Goal: Task Accomplishment & Management: Manage account settings

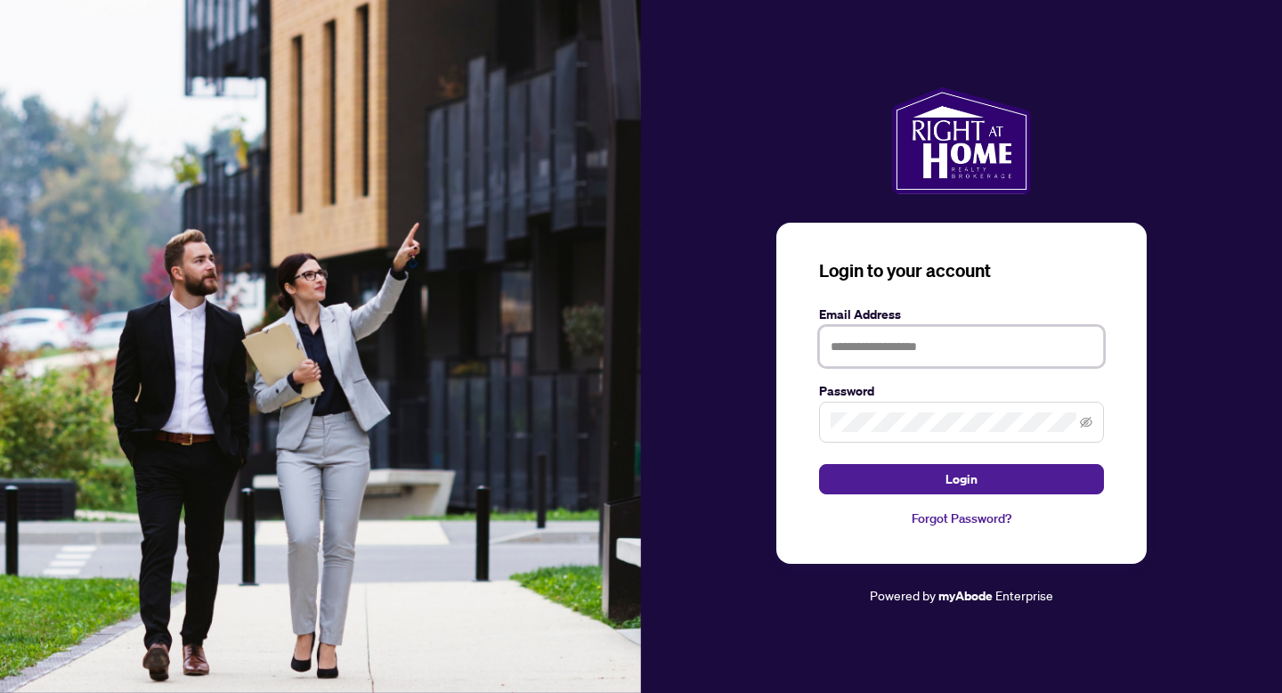
click at [900, 363] on input "text" at bounding box center [961, 346] width 285 height 41
type input "**********"
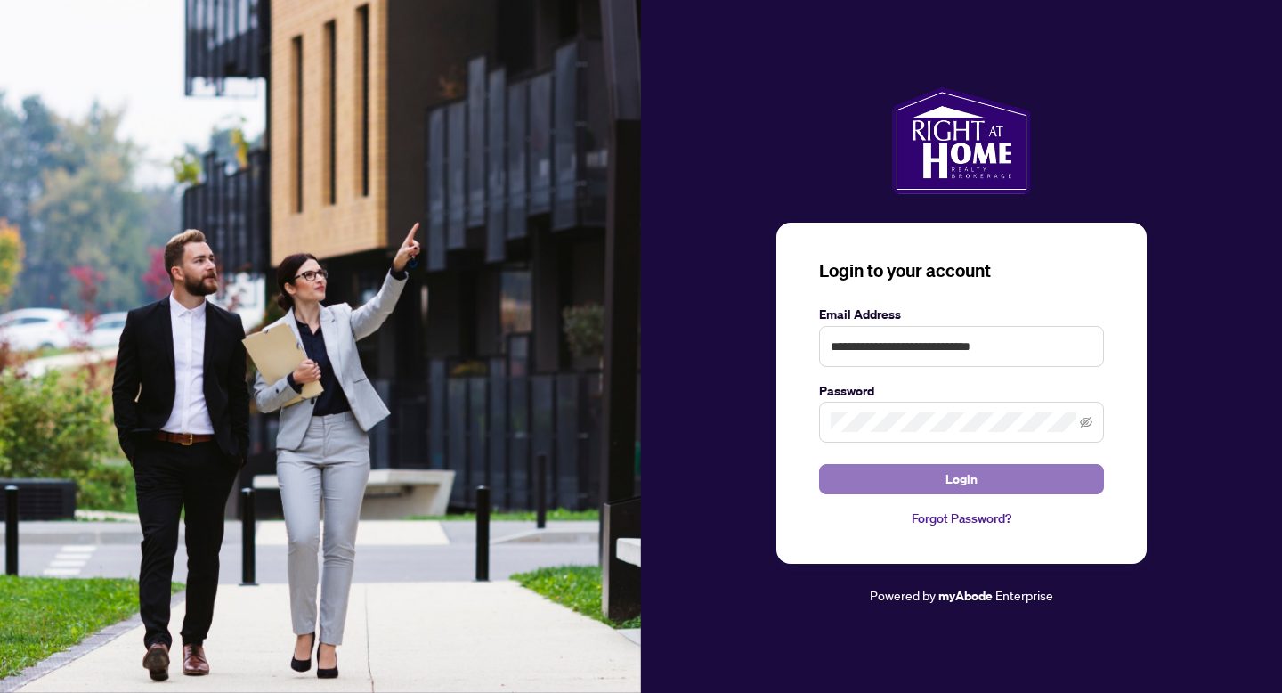
click at [966, 482] on span "Login" at bounding box center [962, 479] width 32 height 28
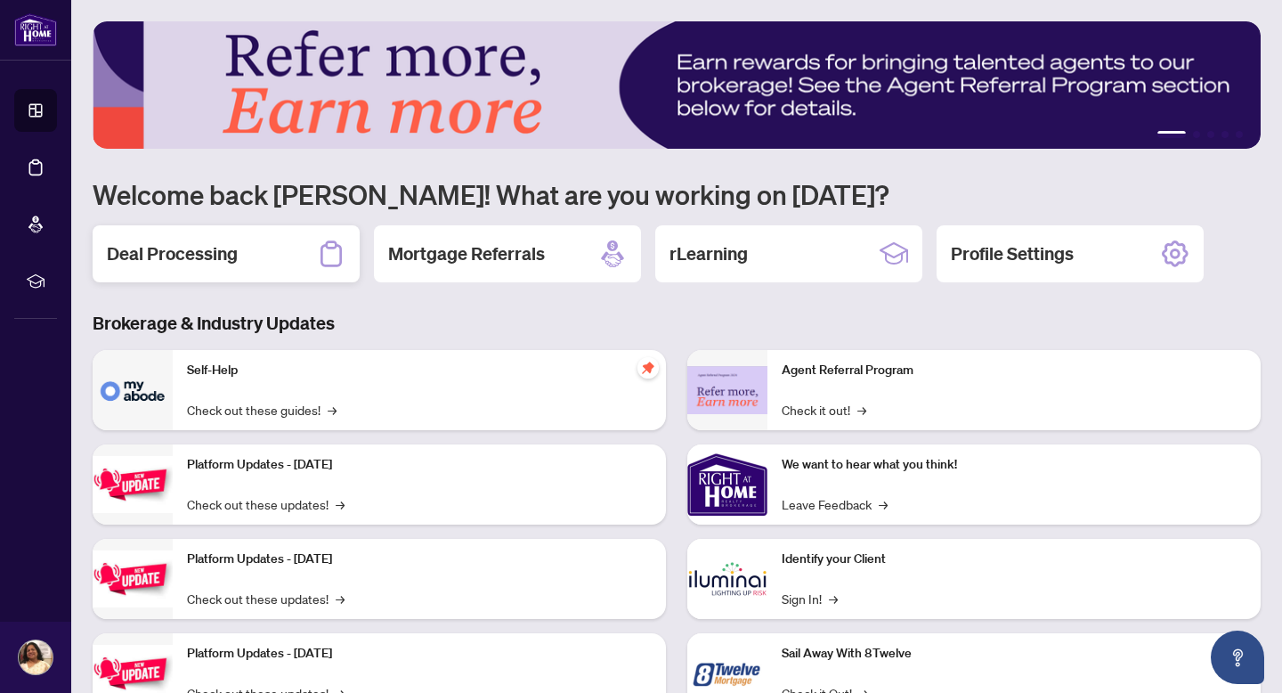
click at [209, 254] on h2 "Deal Processing" at bounding box center [172, 253] width 131 height 25
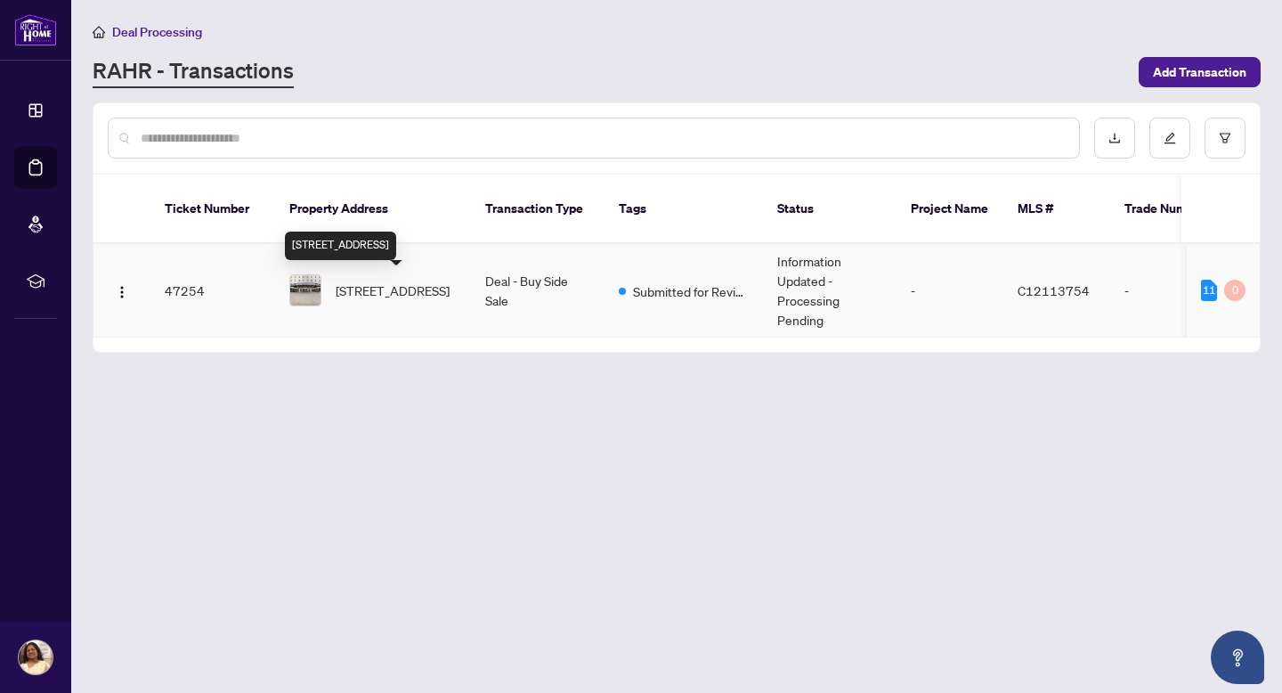
click at [351, 290] on span "[STREET_ADDRESS]" at bounding box center [393, 290] width 114 height 20
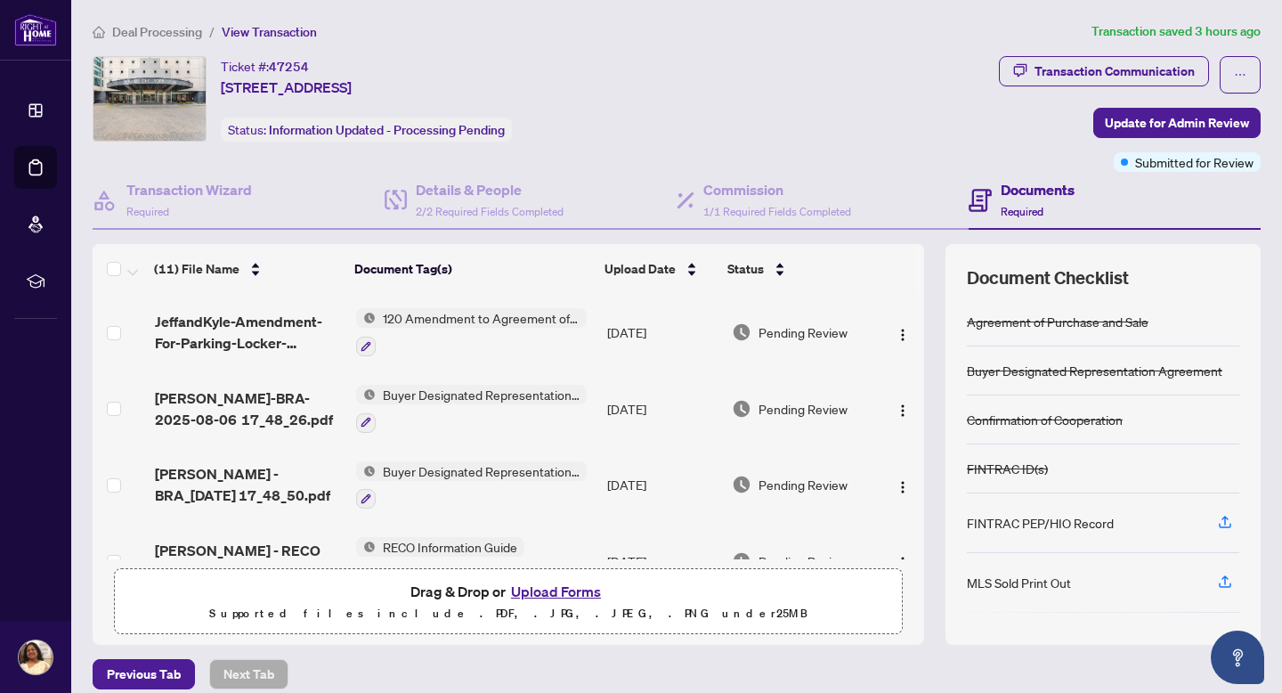
click at [570, 588] on button "Upload Forms" at bounding box center [556, 591] width 101 height 23
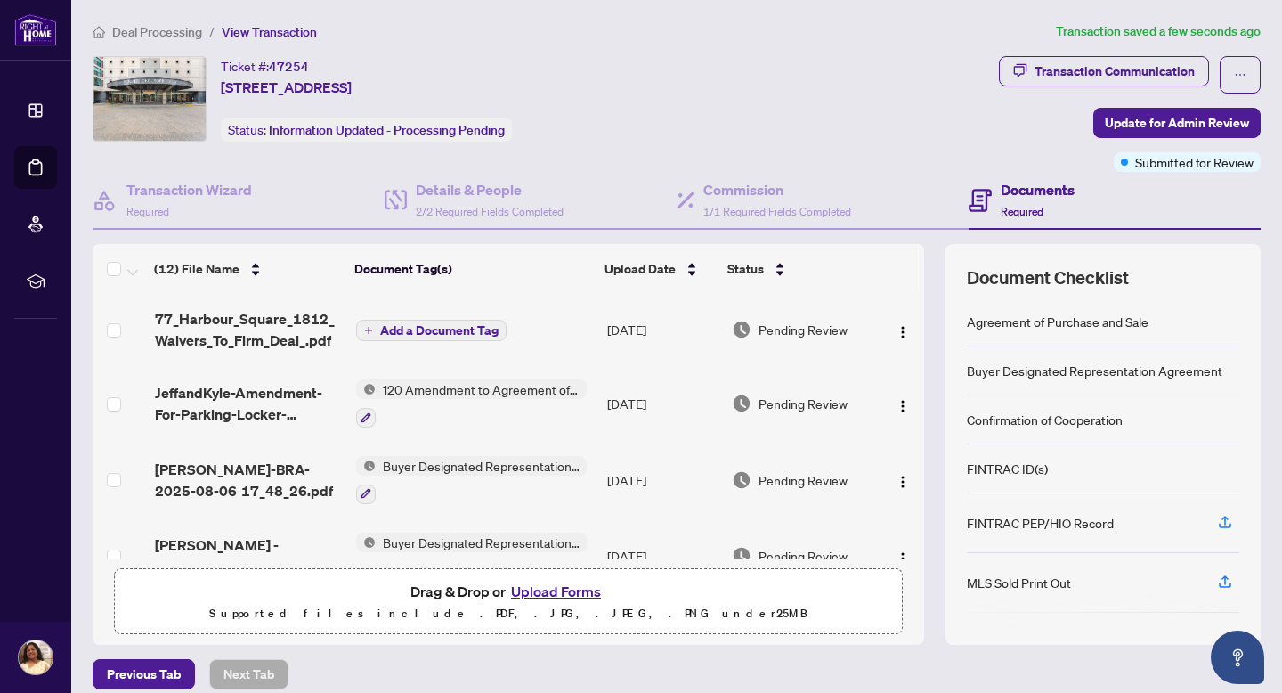
click at [426, 337] on span "Add a Document Tag" at bounding box center [439, 330] width 118 height 12
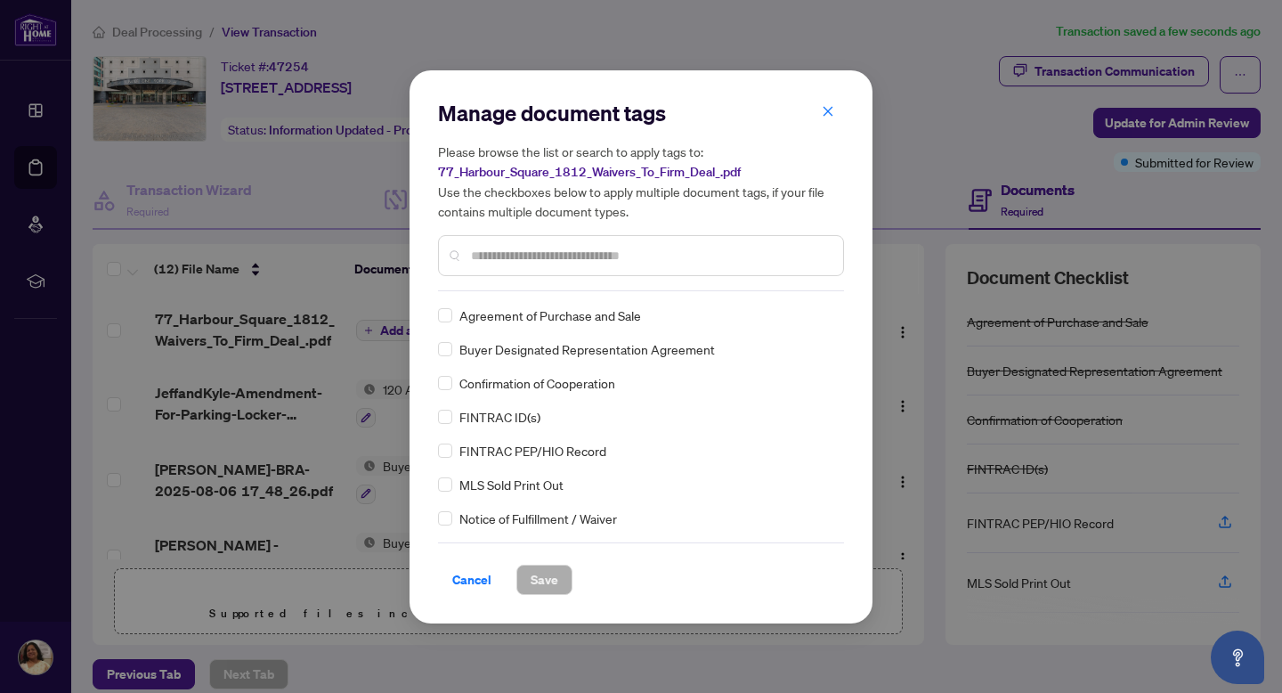
click at [574, 263] on input "text" at bounding box center [650, 256] width 358 height 20
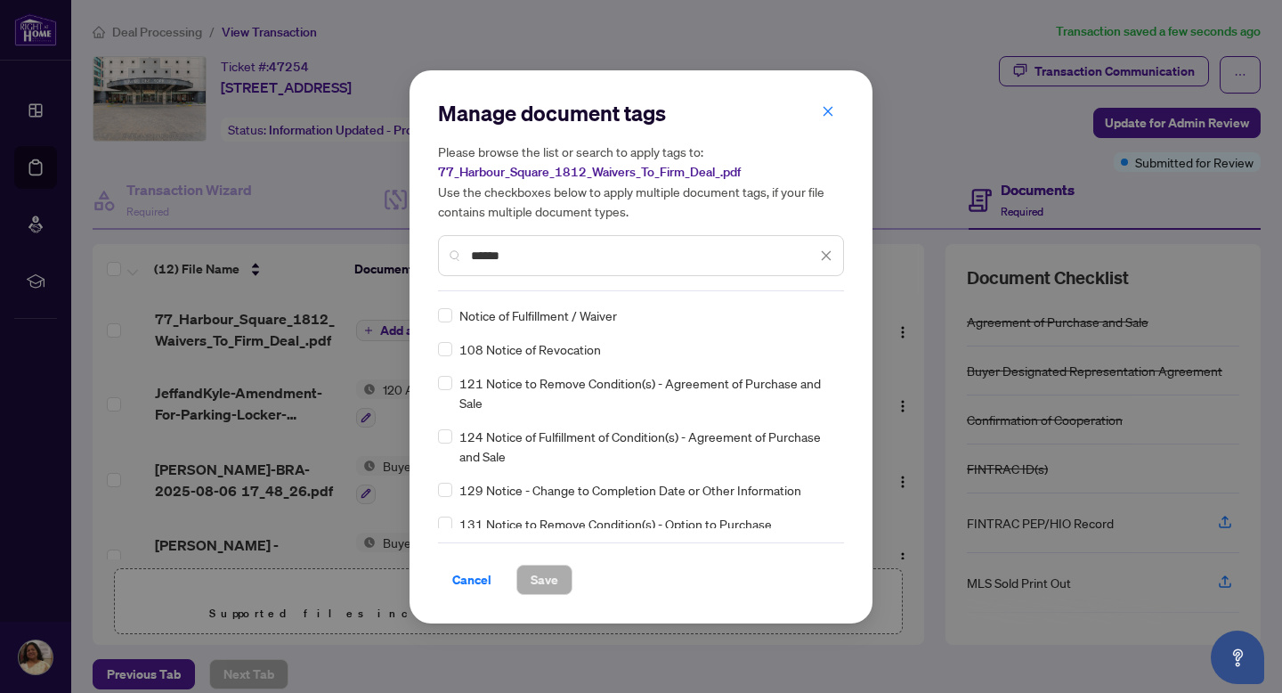
type input "******"
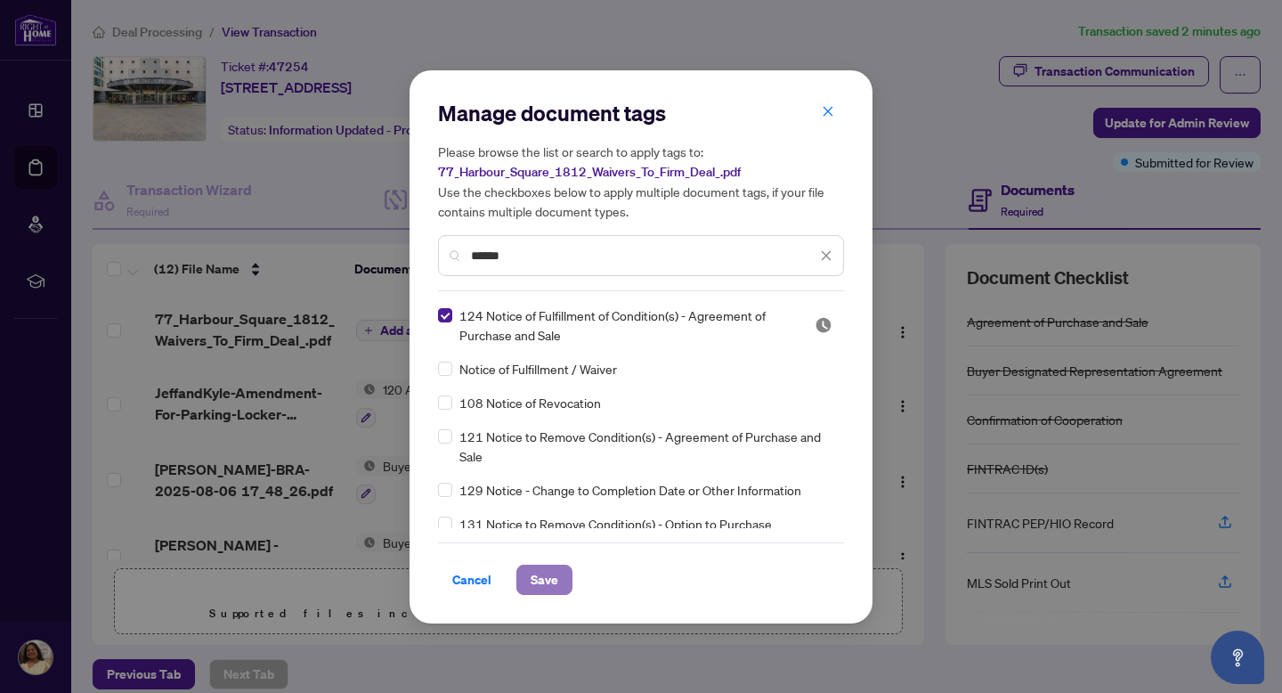
click at [540, 574] on span "Save" at bounding box center [545, 579] width 28 height 28
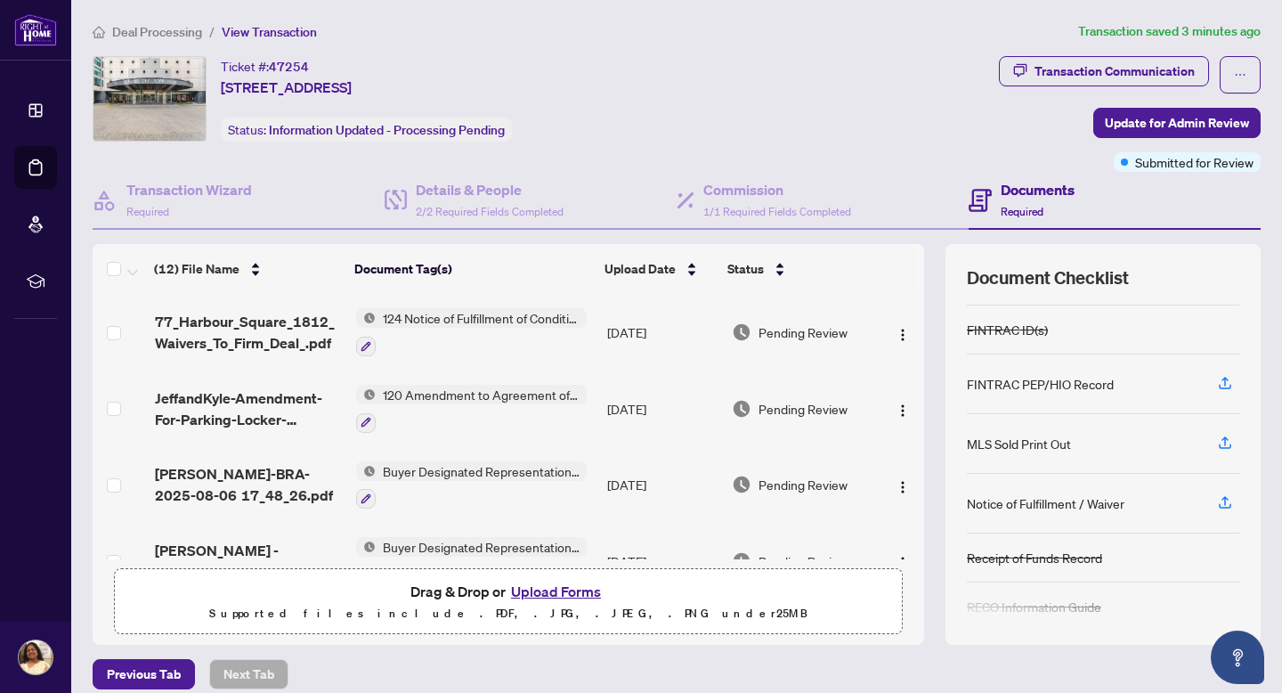
scroll to position [153, 0]
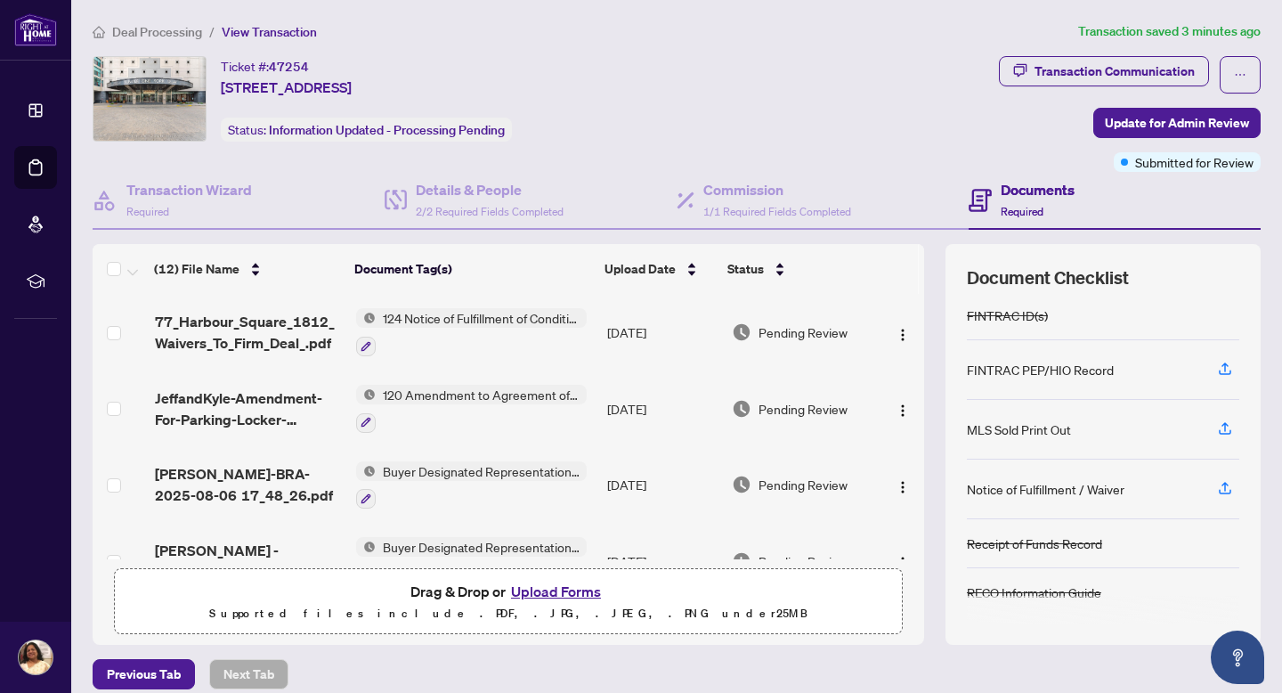
click at [476, 317] on span "124 Notice of Fulfillment of Condition(s) - Agreement of Purchase and Sale" at bounding box center [481, 318] width 211 height 20
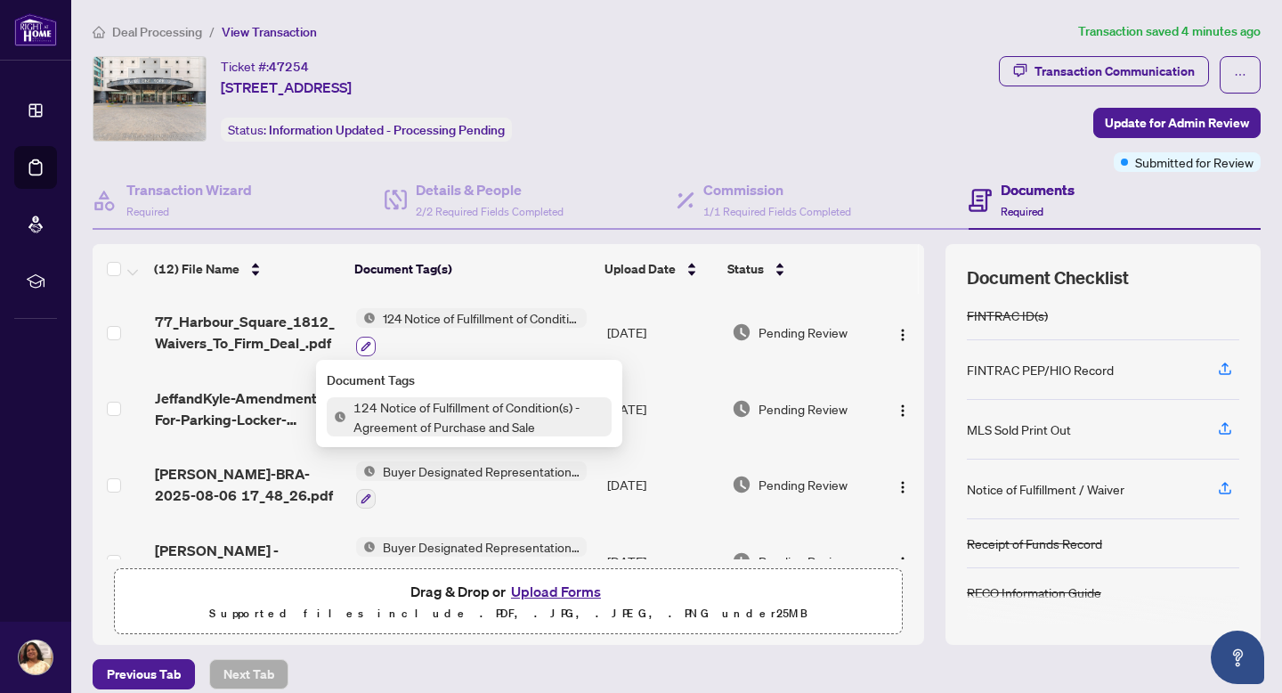
click at [364, 351] on icon "button" at bounding box center [366, 346] width 11 height 11
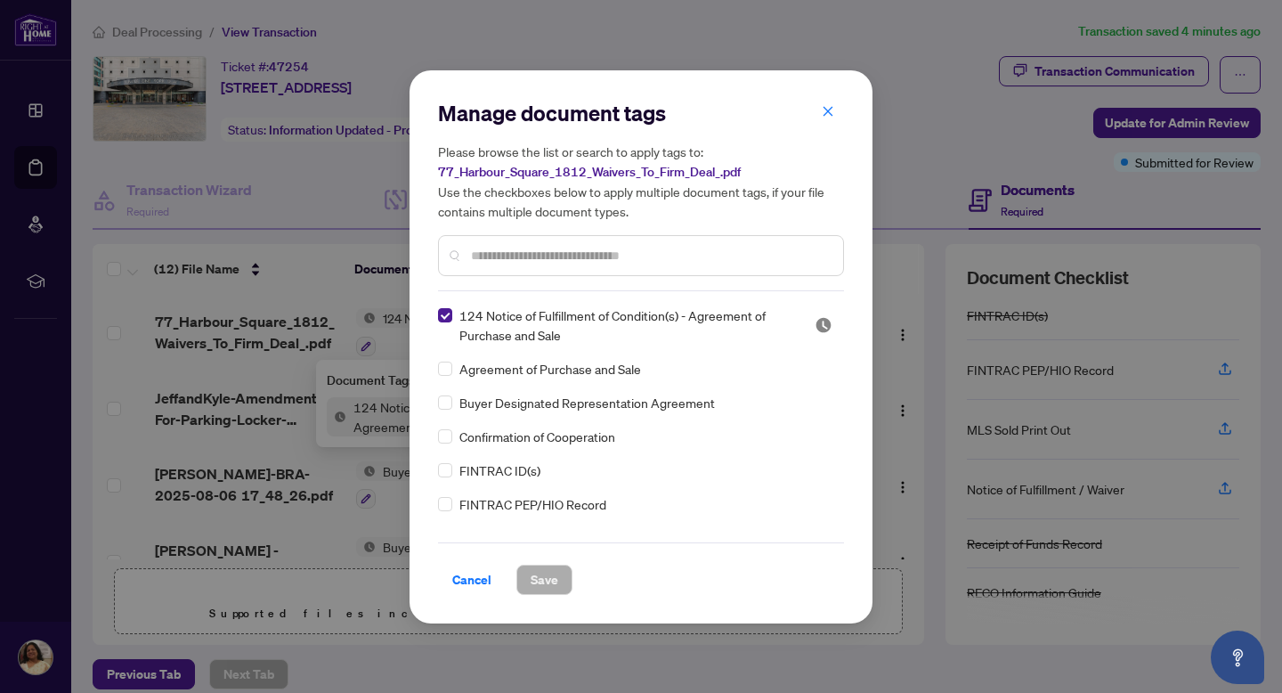
click at [507, 251] on input "text" at bounding box center [650, 256] width 358 height 20
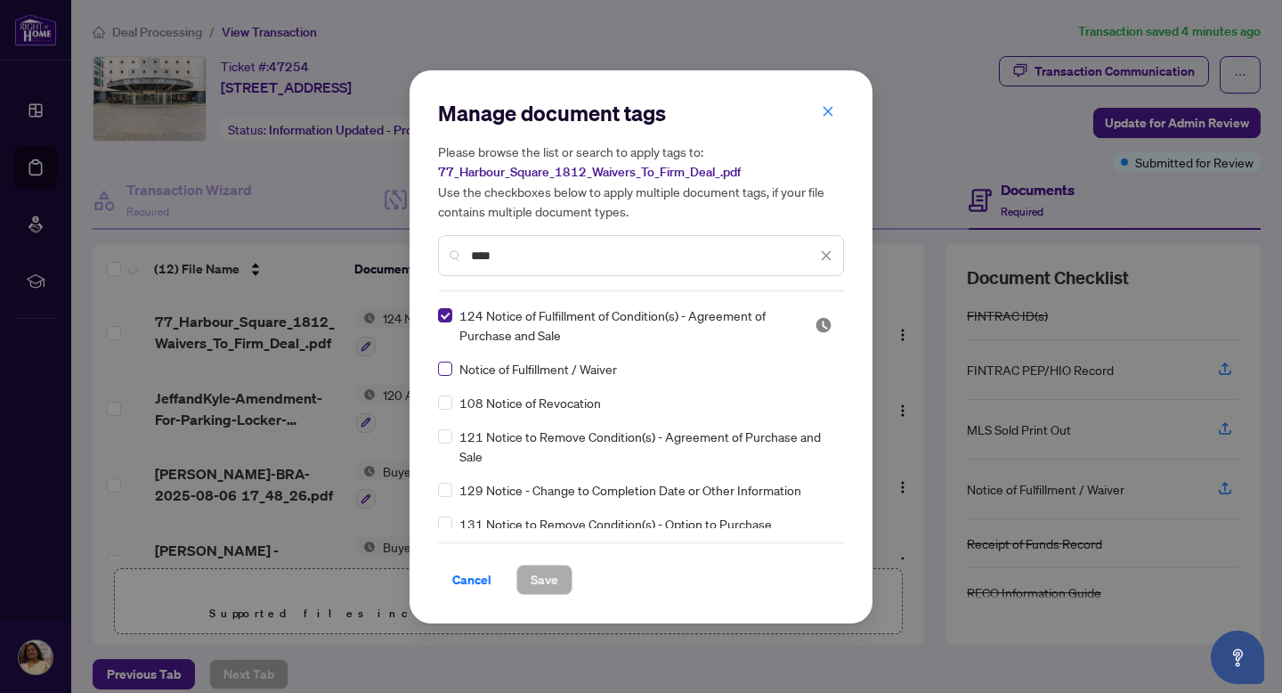
type input "****"
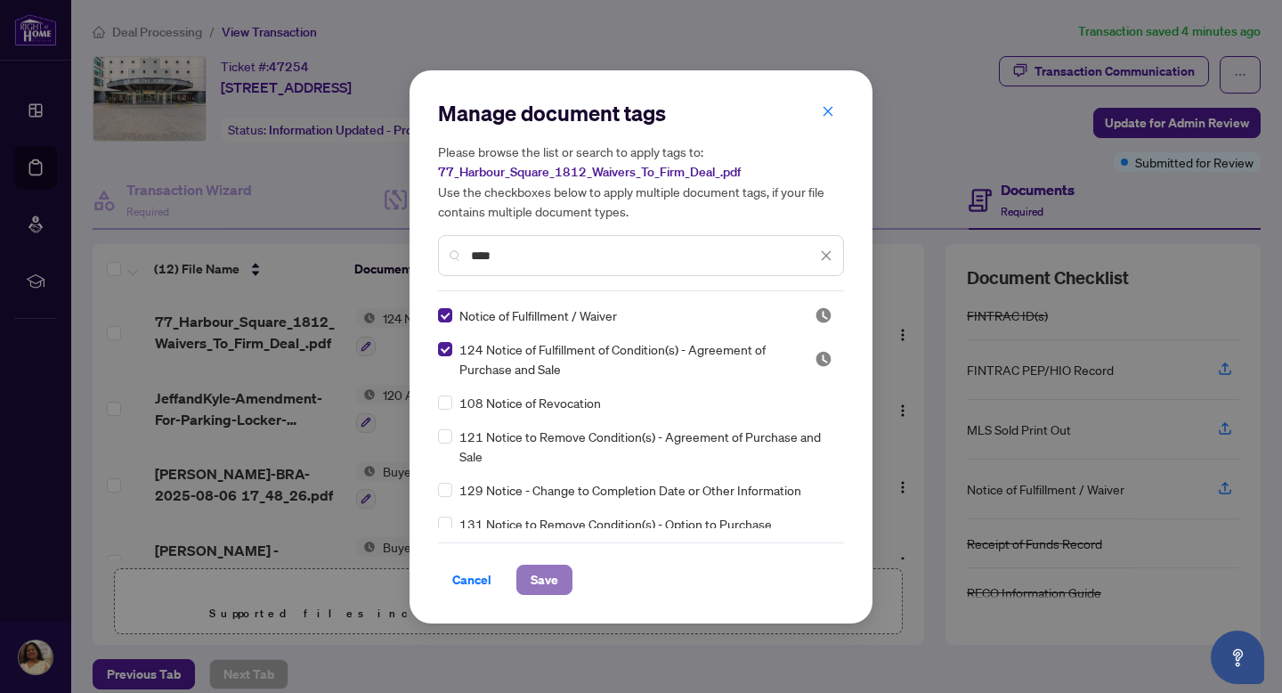
click at [543, 577] on span "Save" at bounding box center [545, 579] width 28 height 28
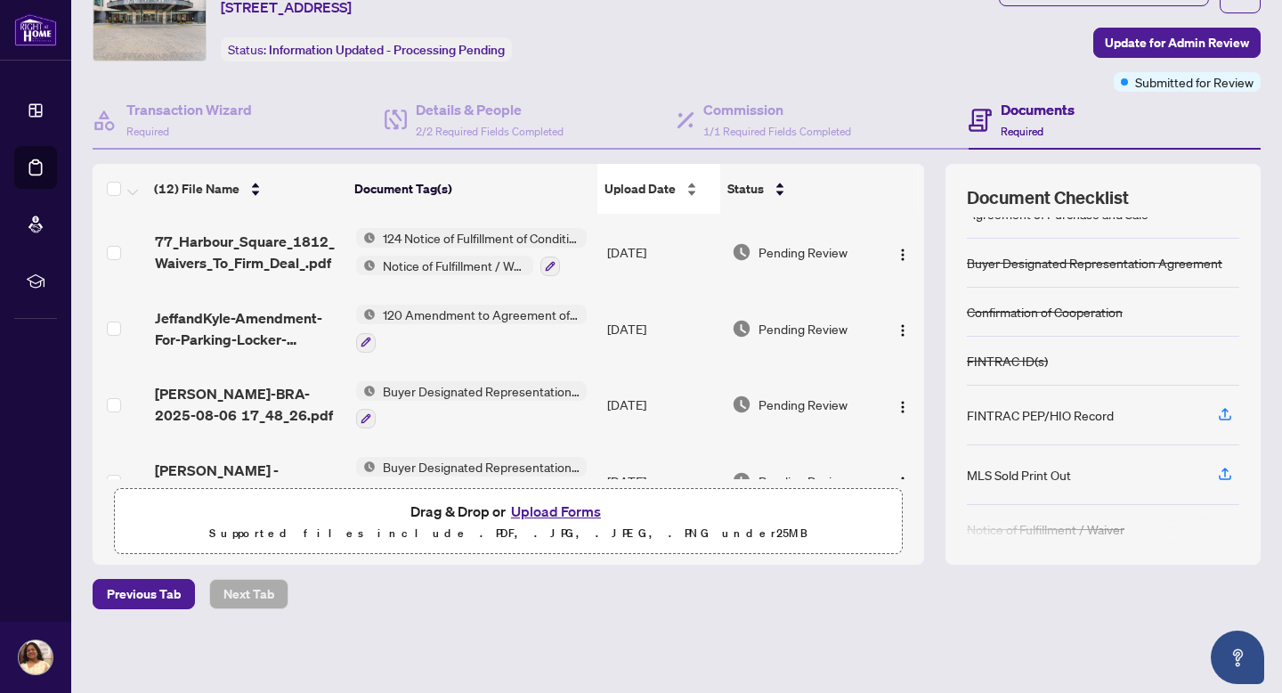
scroll to position [0, 0]
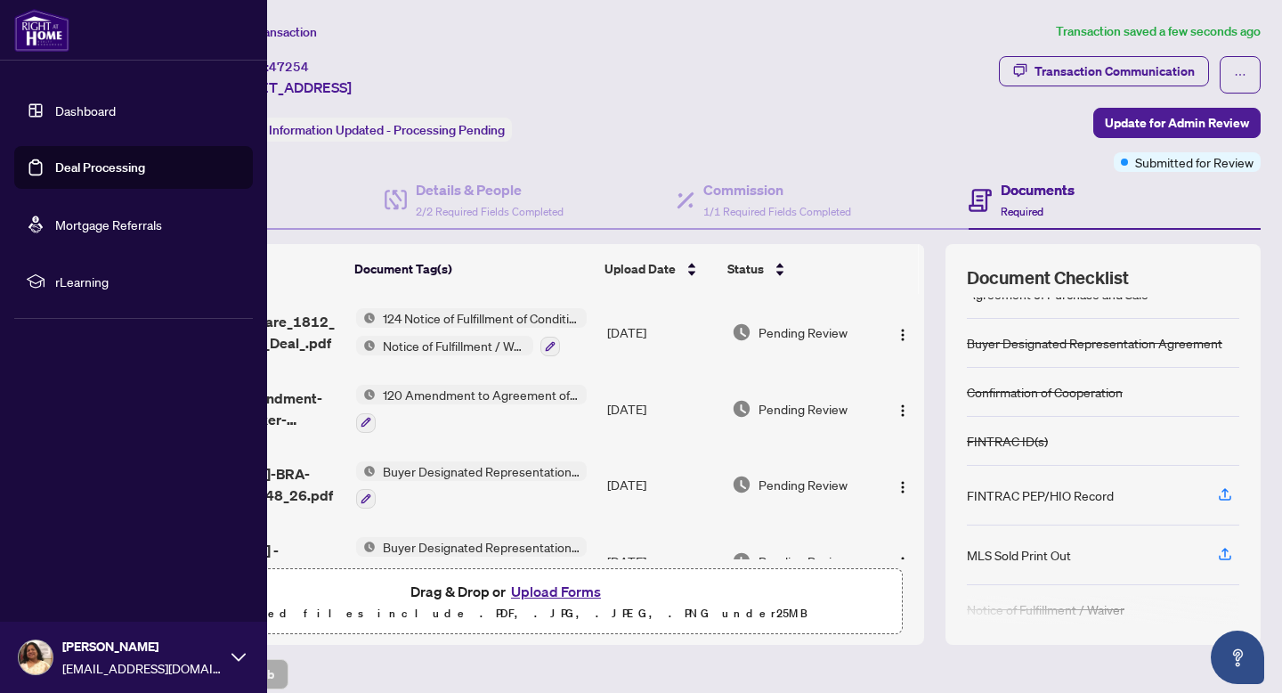
click at [53, 25] on img at bounding box center [41, 30] width 55 height 43
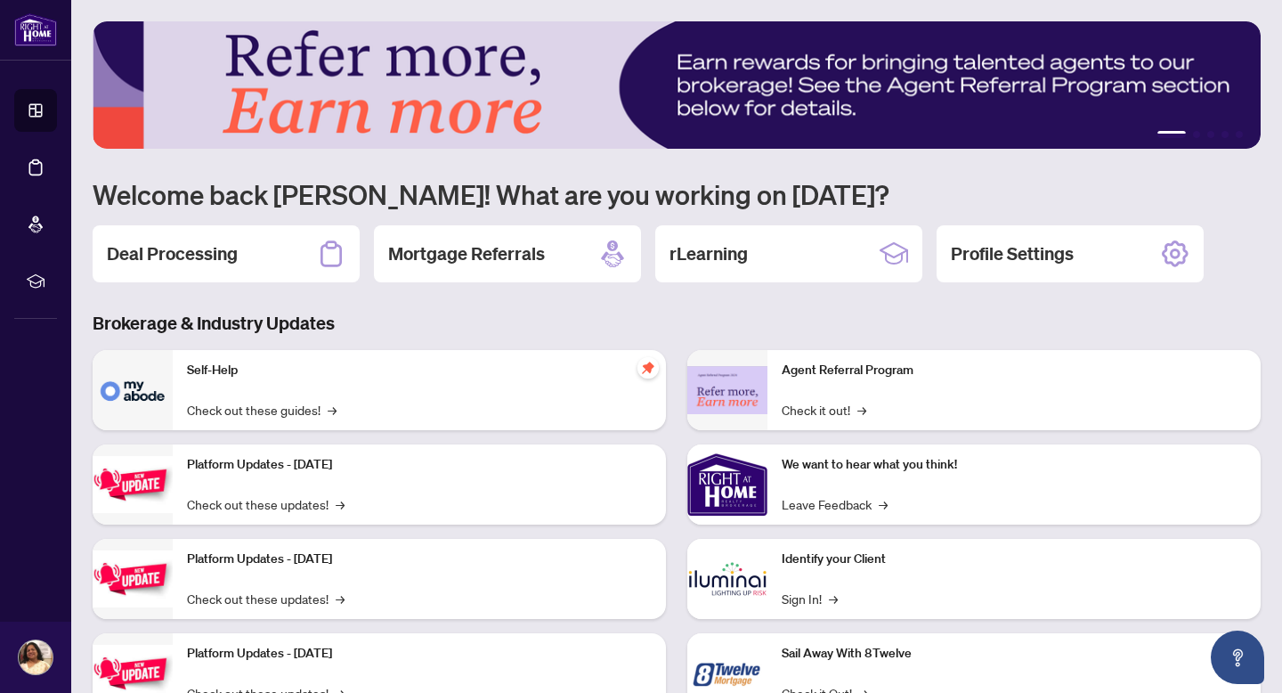
click at [706, 298] on div "1 2 3 4 5 Welcome back [PERSON_NAME]! What are you working on [DATE]? Deal Proc…" at bounding box center [677, 380] width 1168 height 718
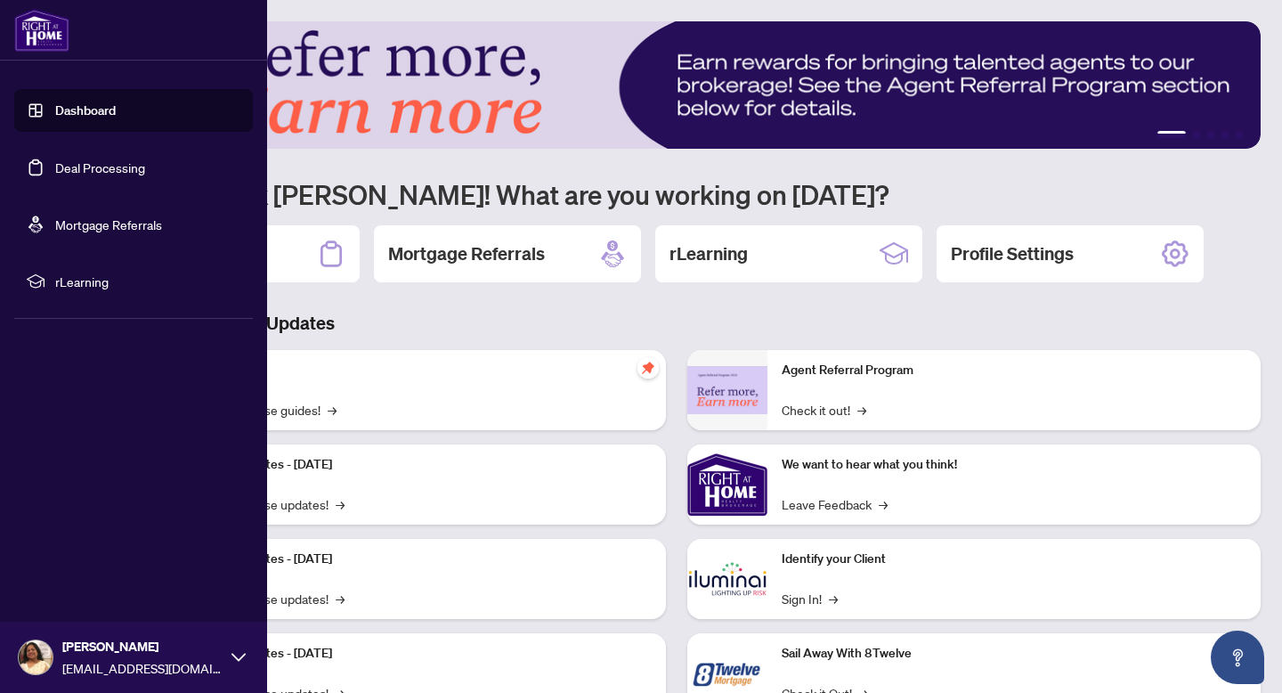
click at [72, 170] on link "Deal Processing" at bounding box center [100, 167] width 90 height 16
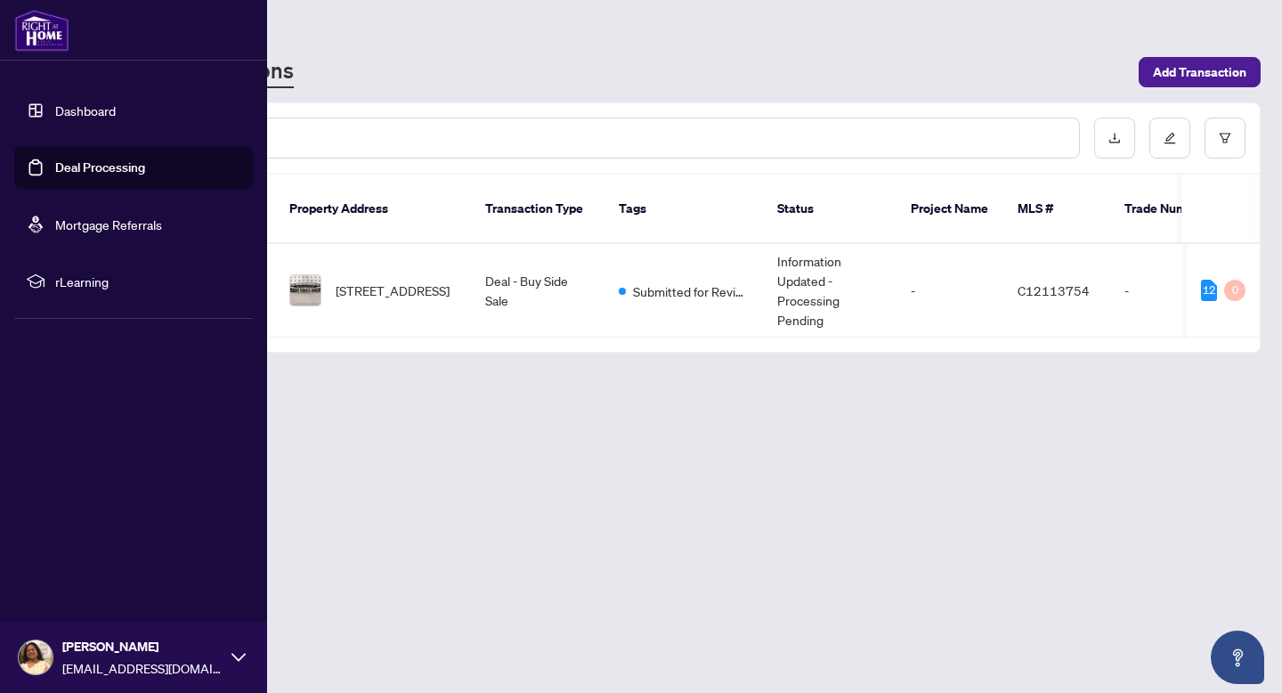
click at [245, 656] on icon at bounding box center [238, 657] width 14 height 14
click at [56, 542] on span "Logout" at bounding box center [72, 551] width 40 height 28
